Goal: Task Accomplishment & Management: Use online tool/utility

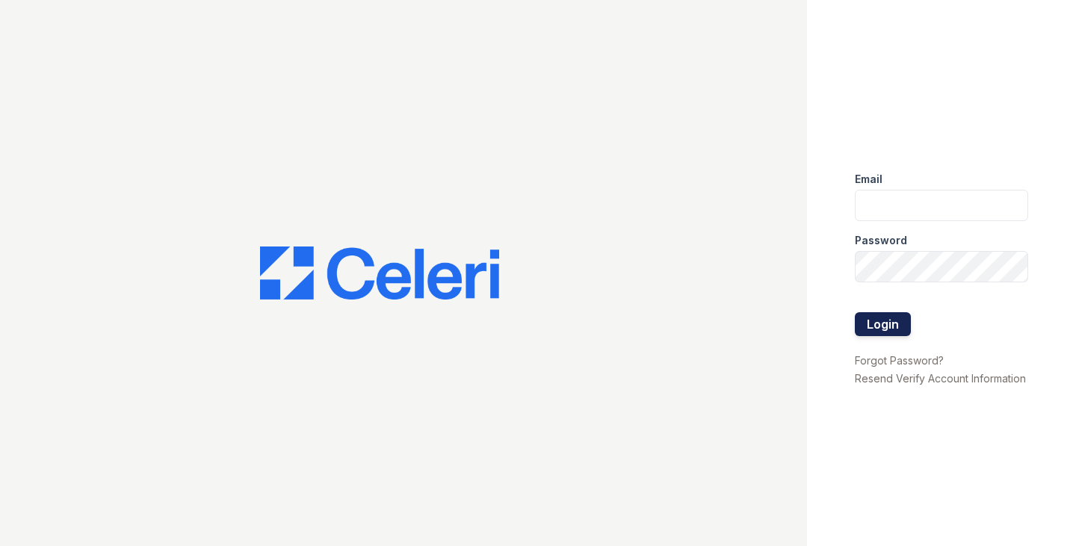
type input "ggallagher@samapartments.com"
click at [886, 323] on button "Login" at bounding box center [883, 324] width 56 height 24
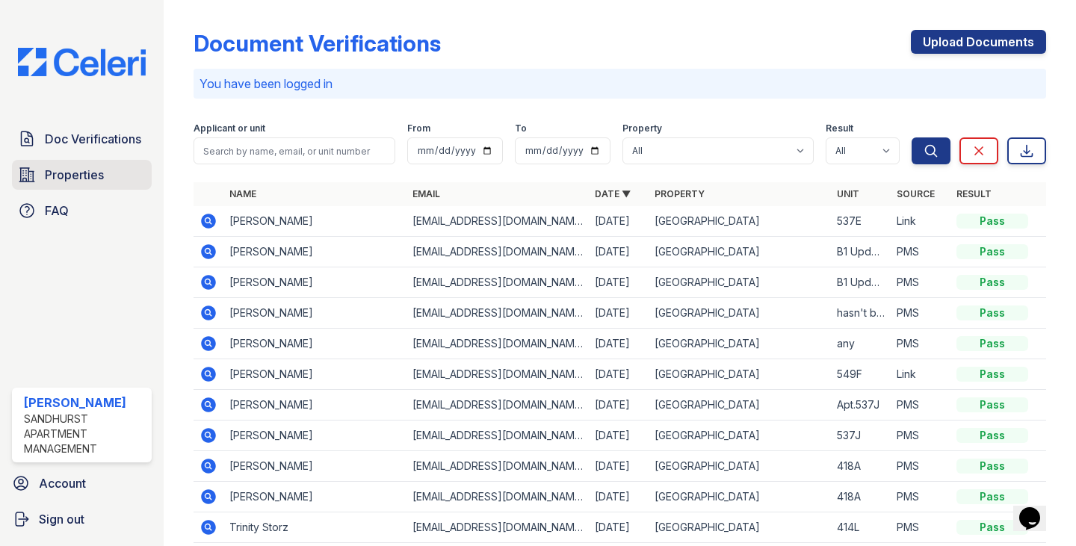
click at [85, 166] on span "Properties" at bounding box center [74, 175] width 59 height 18
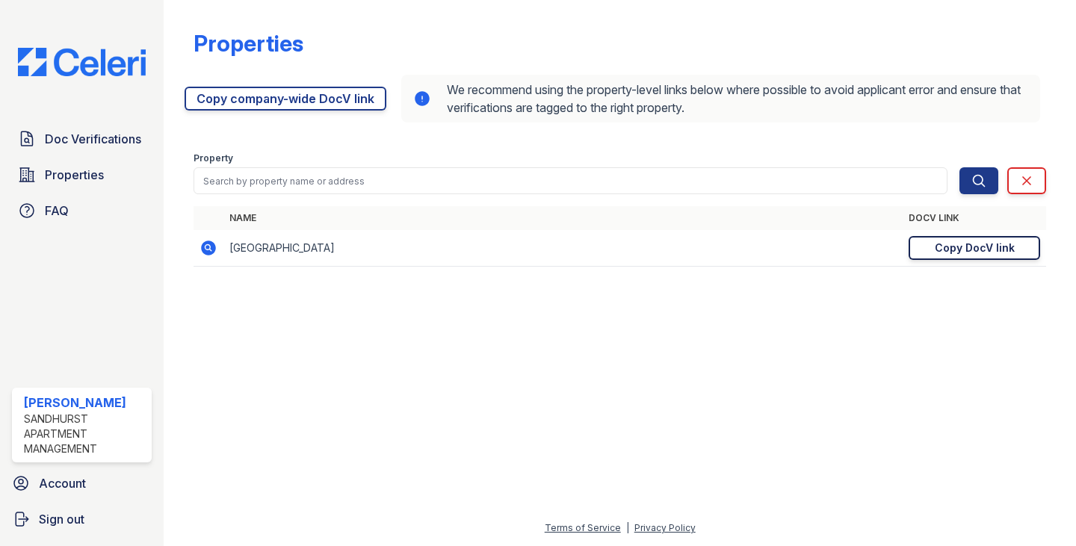
click at [1015, 244] on link "Copy DocV link Copy link" at bounding box center [975, 248] width 132 height 24
click at [94, 138] on span "Doc Verifications" at bounding box center [93, 139] width 96 height 18
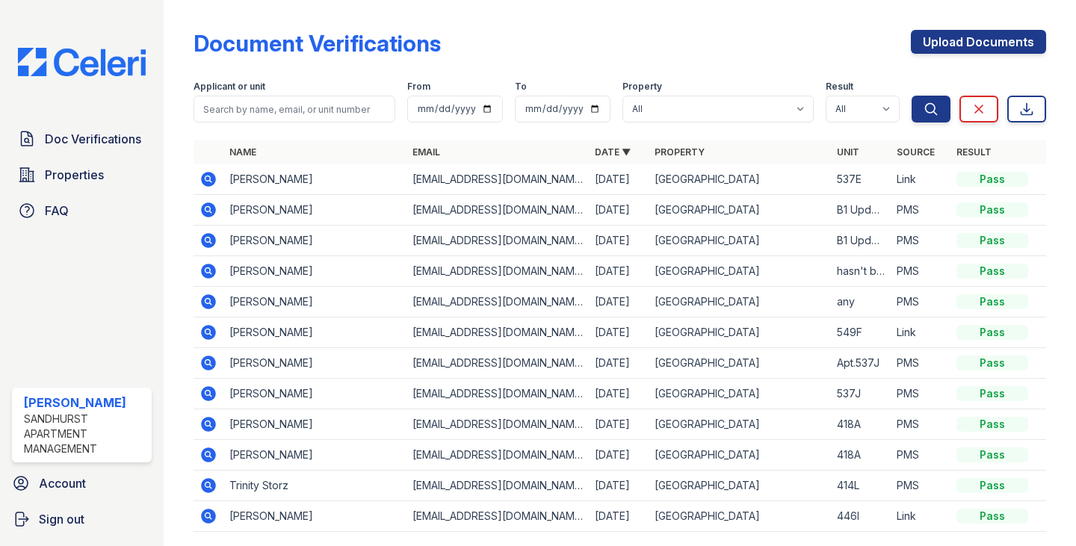
scroll to position [70, 0]
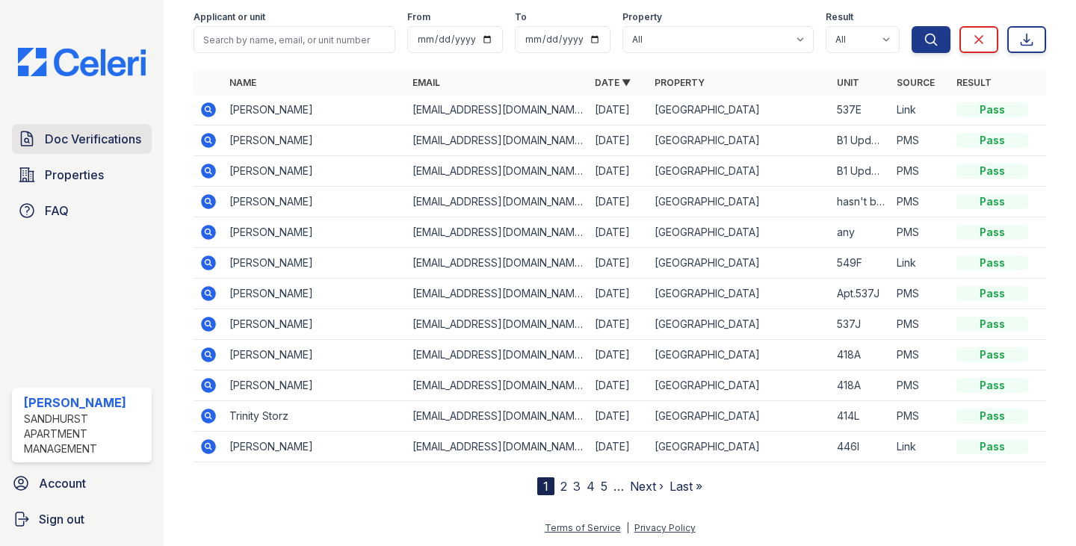
click at [87, 141] on span "Doc Verifications" at bounding box center [93, 139] width 96 height 18
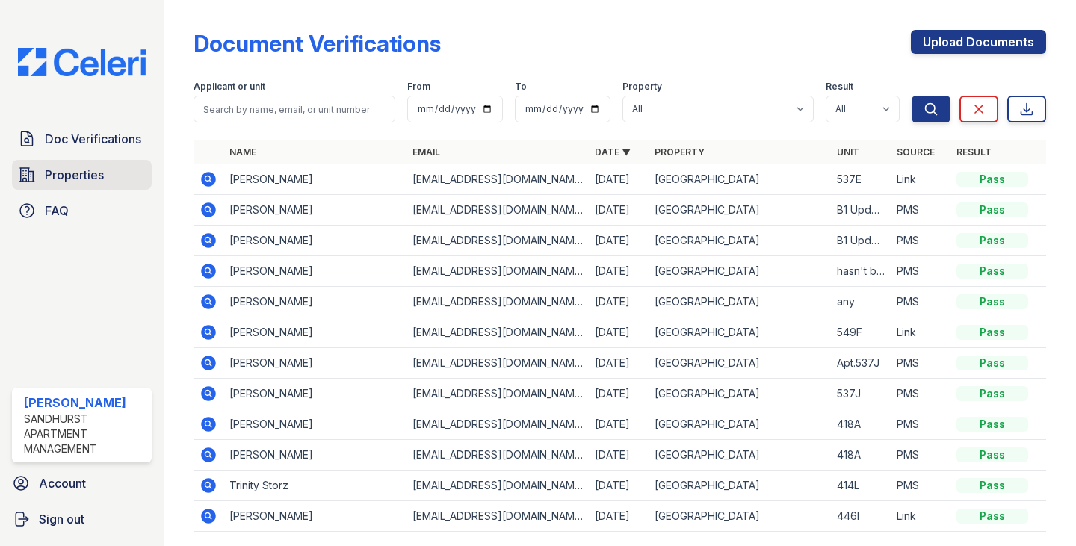
click at [99, 176] on span "Properties" at bounding box center [74, 175] width 59 height 18
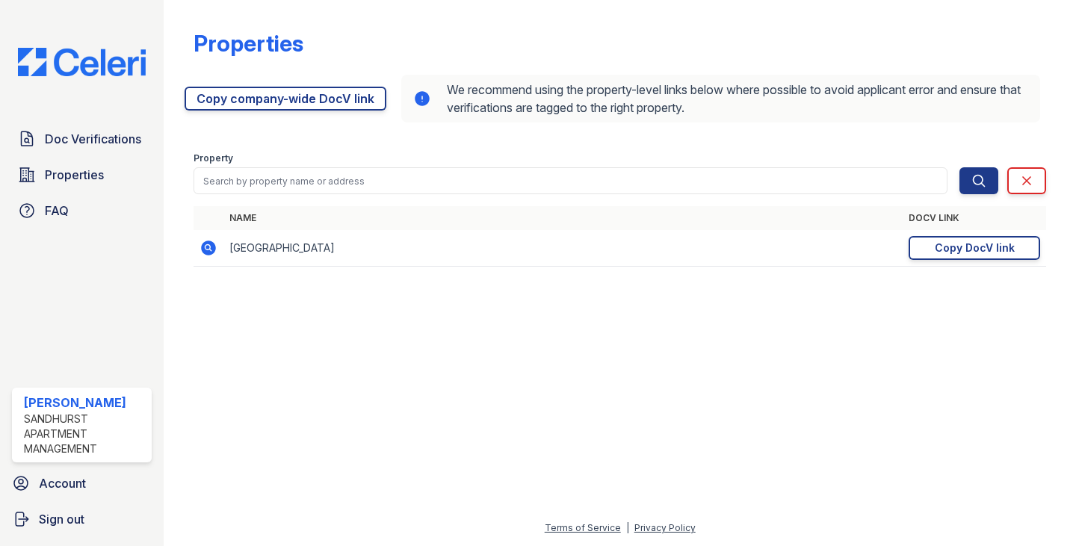
click at [205, 247] on icon at bounding box center [209, 248] width 15 height 15
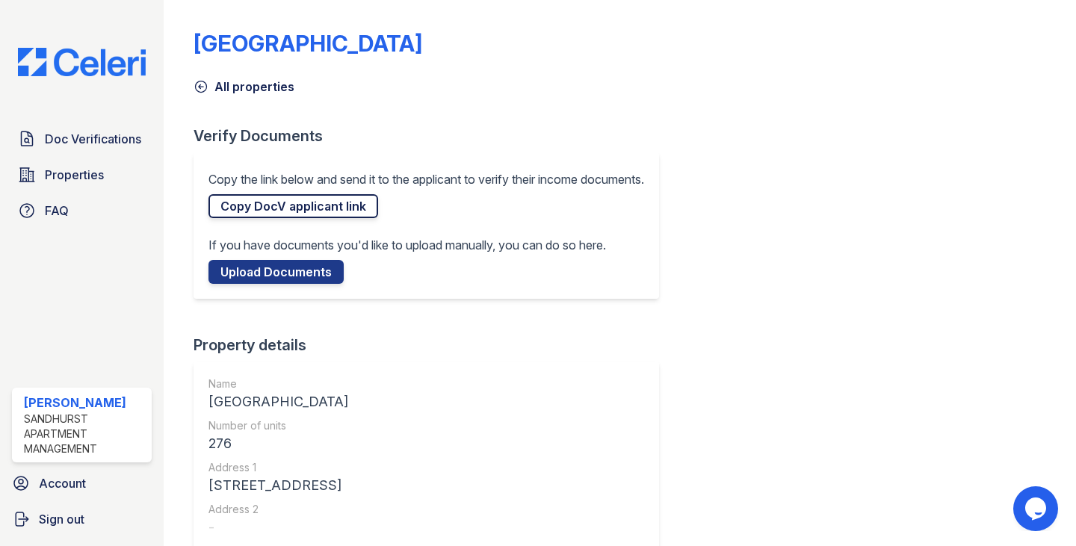
click at [283, 208] on link "Copy DocV applicant link" at bounding box center [294, 206] width 170 height 24
